Goal: Task Accomplishment & Management: Manage account settings

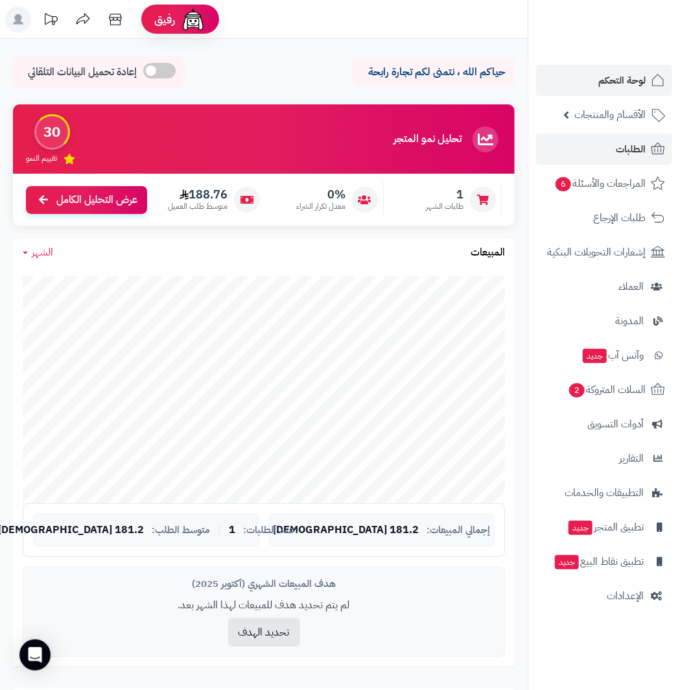
click at [618, 146] on span "الطلبات" at bounding box center [631, 149] width 30 height 18
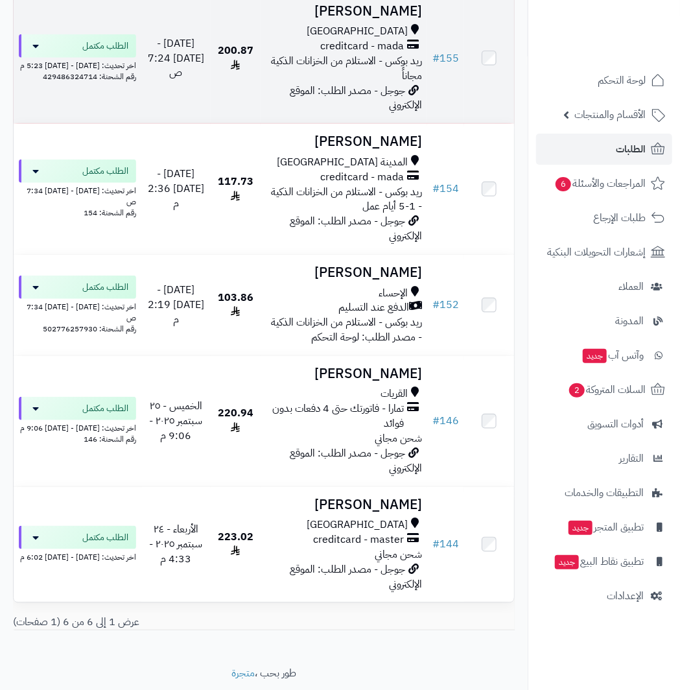
scroll to position [323, 0]
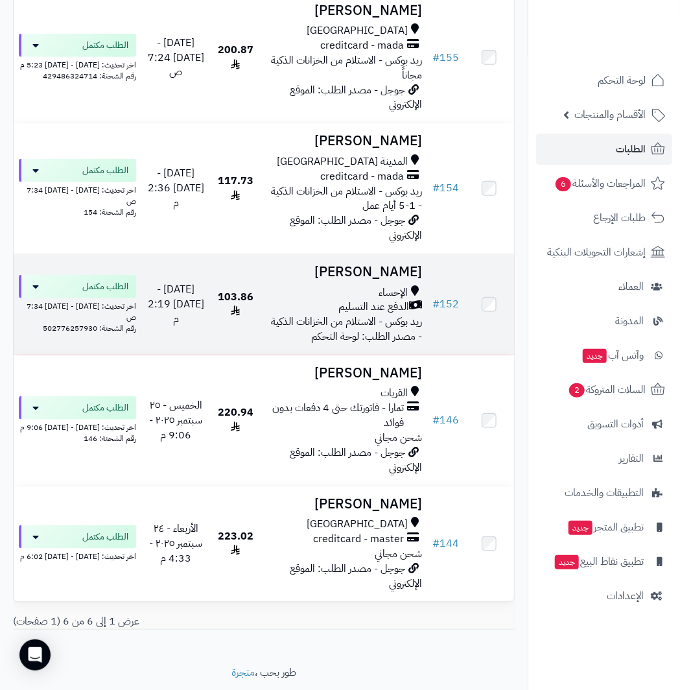
click at [388, 279] on h3 "[PERSON_NAME]" at bounding box center [344, 271] width 156 height 15
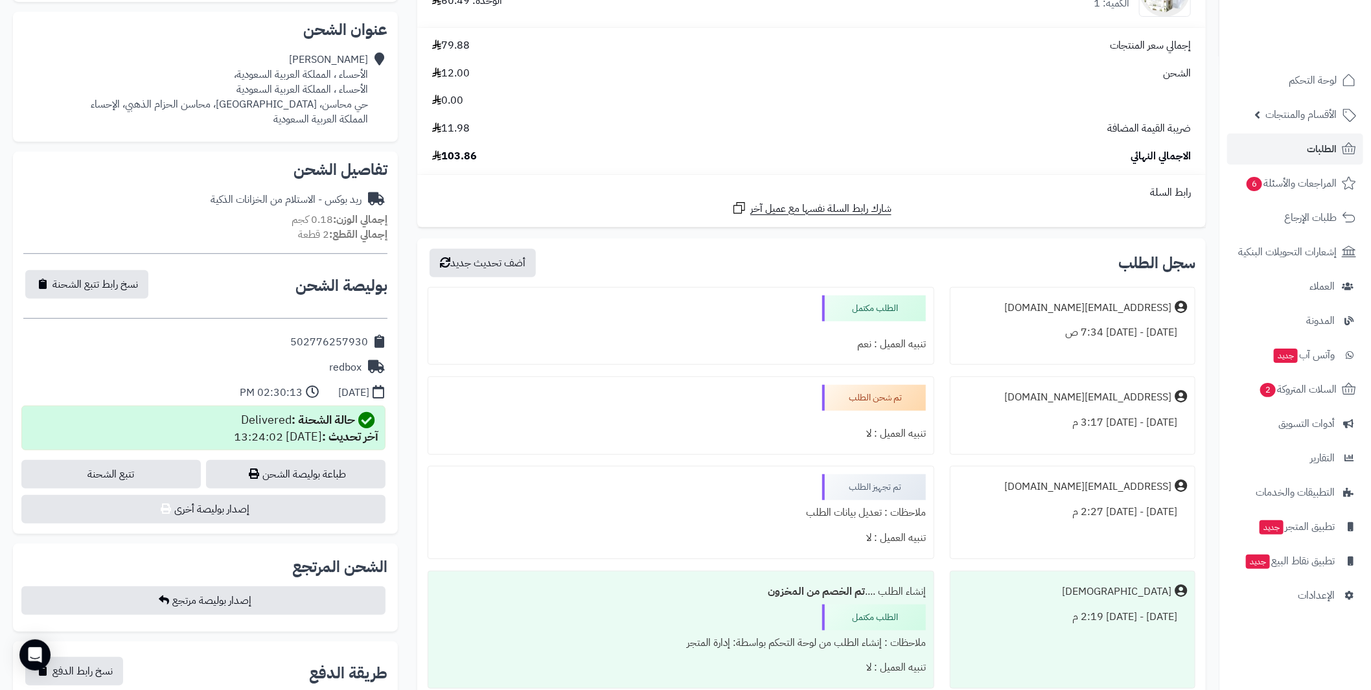
scroll to position [388, 0]
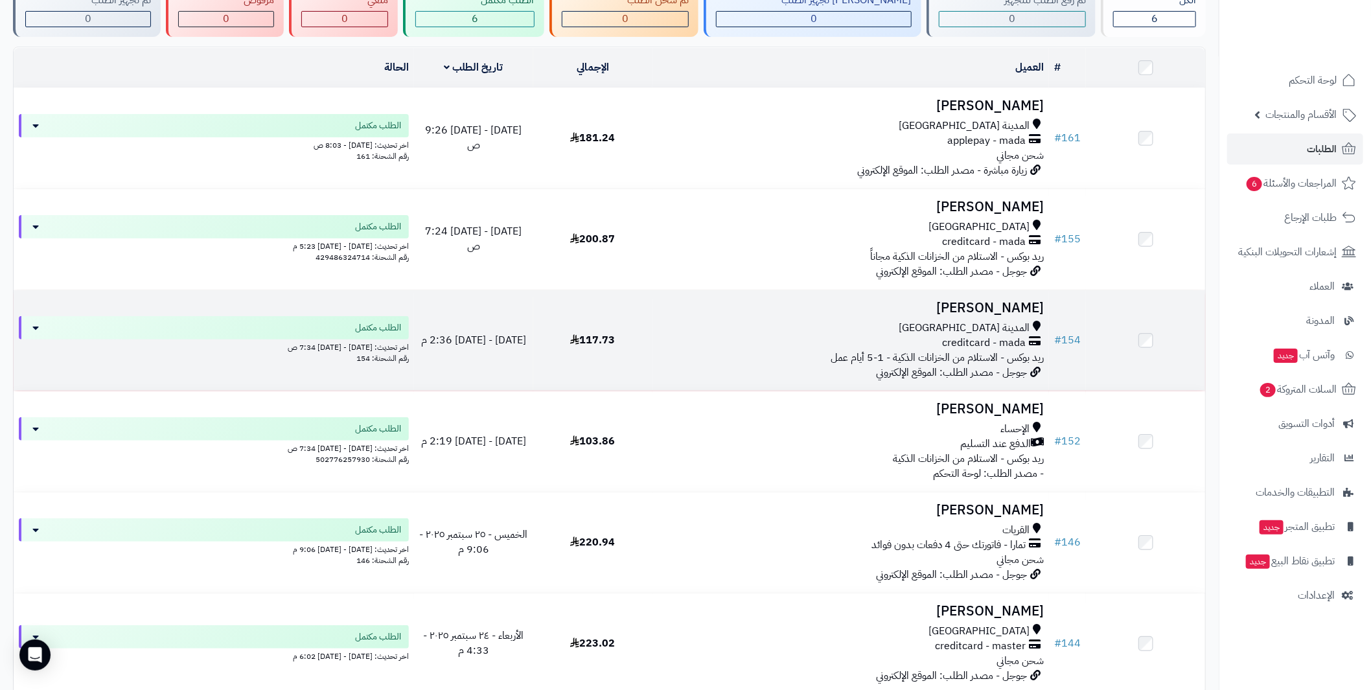
scroll to position [112, 0]
click at [1019, 301] on h3 "[PERSON_NAME]" at bounding box center [851, 308] width 386 height 15
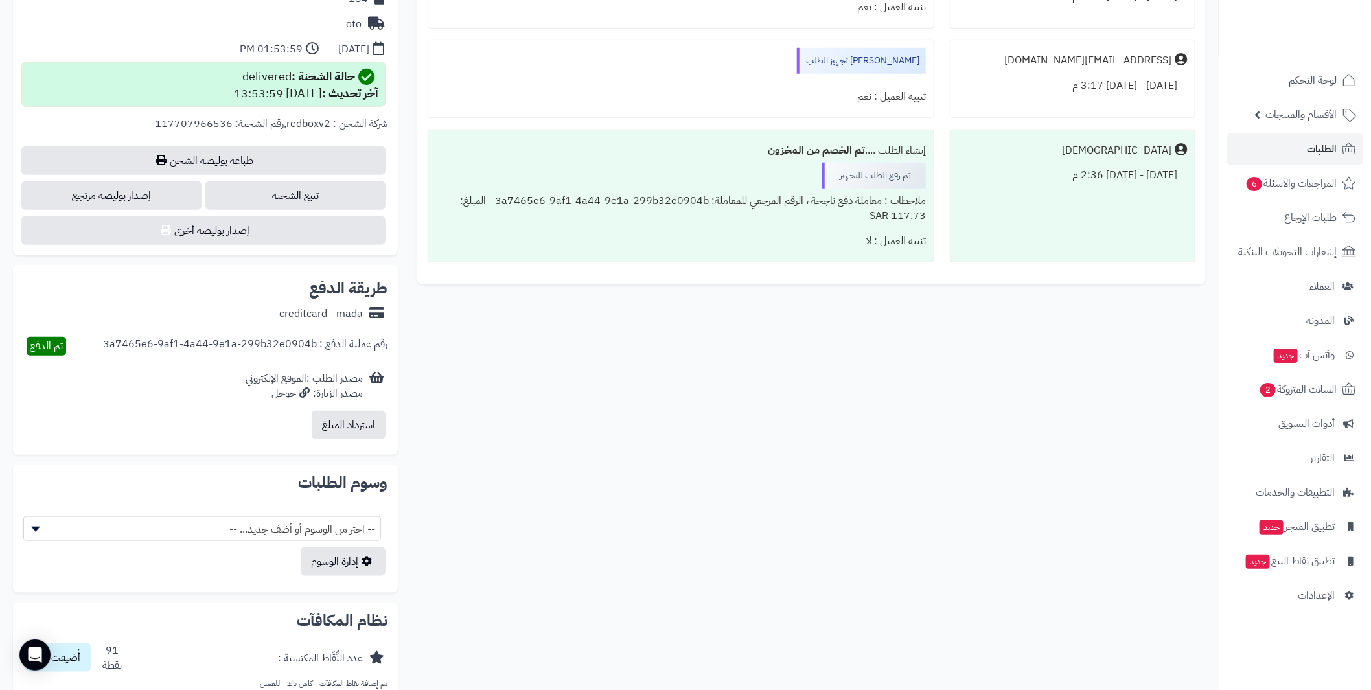
scroll to position [647, 0]
